Goal: Book appointment/travel/reservation

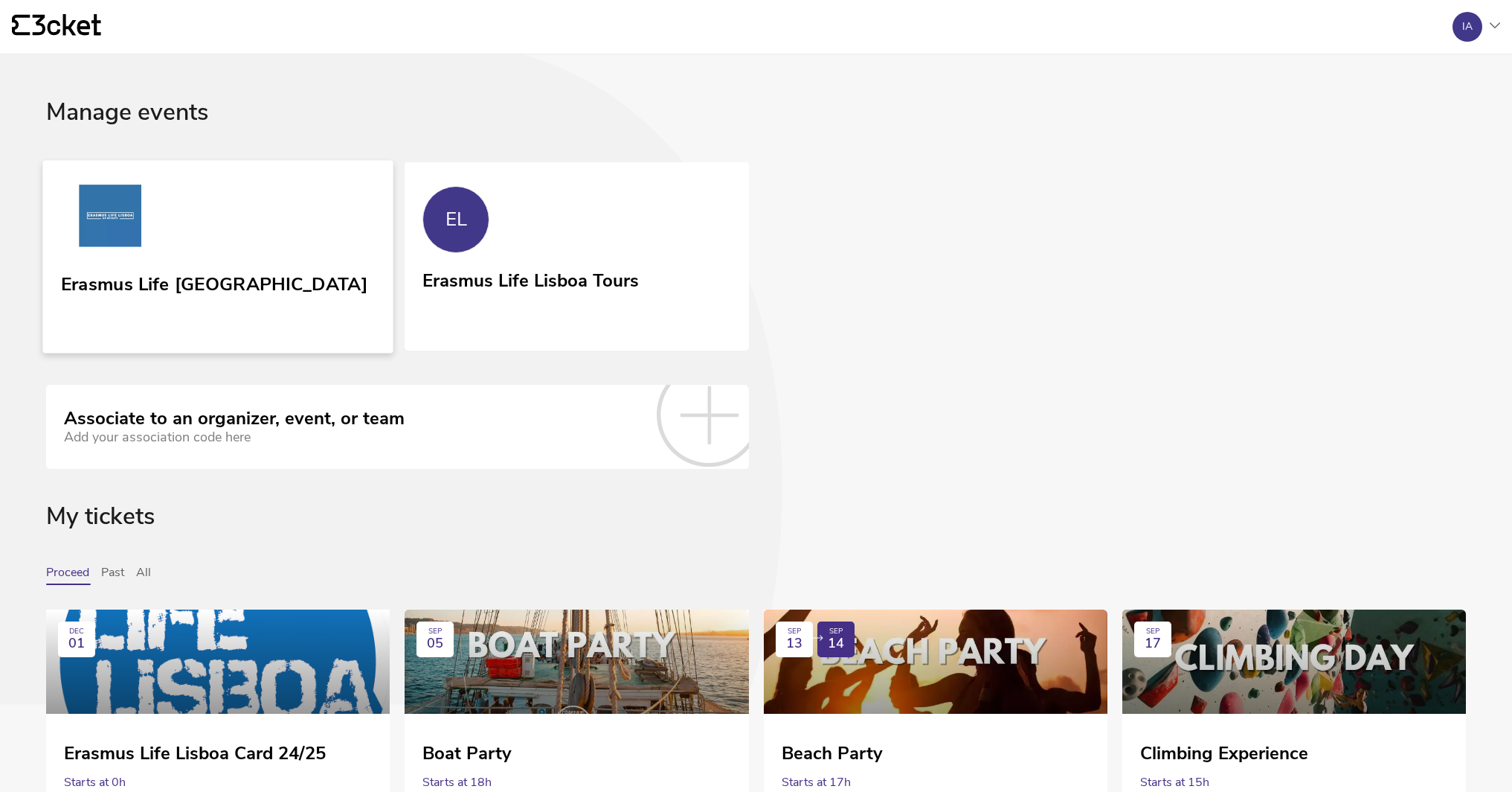
click at [232, 201] on link "Erasmus Life [GEOGRAPHIC_DATA]" at bounding box center [218, 256] width 351 height 192
click at [601, 205] on link "EL Erasmus Life Lisboa Tours" at bounding box center [577, 254] width 351 height 189
click at [188, 213] on link "Erasmus Life [GEOGRAPHIC_DATA]" at bounding box center [218, 256] width 351 height 192
click at [222, 297] on div "Erasmus Life [GEOGRAPHIC_DATA]" at bounding box center [214, 298] width 306 height 61
click at [584, 228] on link "EL Erasmus Life Lisboa Tours" at bounding box center [577, 254] width 351 height 189
